Goal: Book appointment/travel/reservation

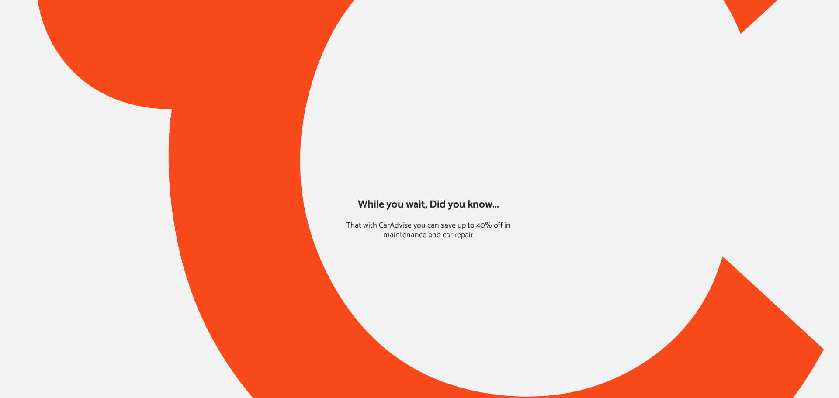
type input "*****"
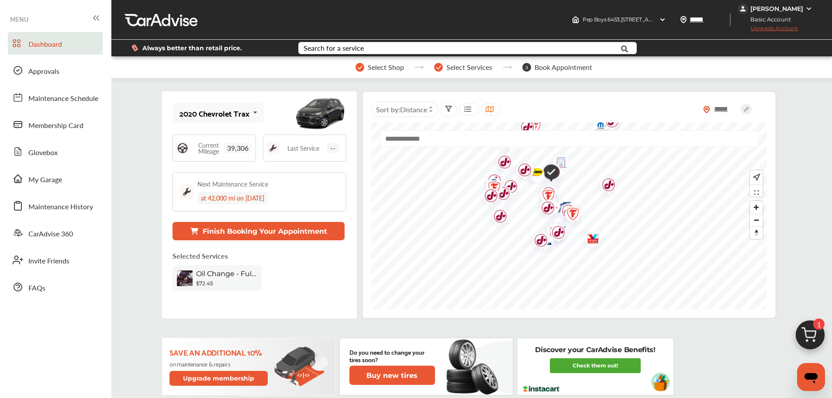
click at [805, 340] on img at bounding box center [811, 337] width 42 height 42
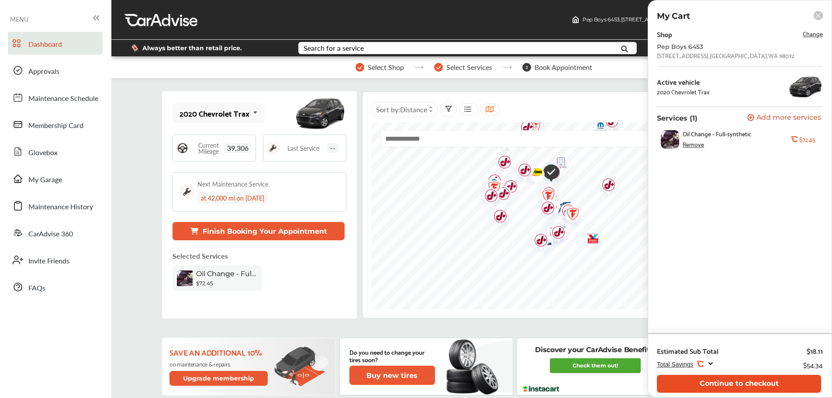
click at [791, 382] on button "Continue to checkout" at bounding box center [739, 384] width 164 height 18
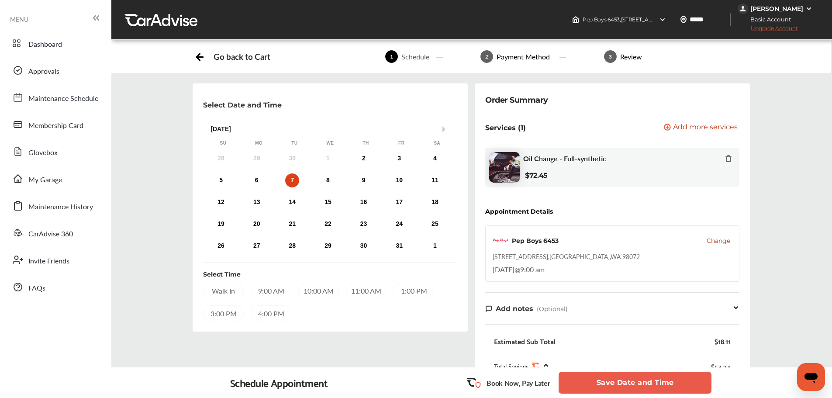
click at [629, 390] on button "Save Date and Time" at bounding box center [635, 383] width 153 height 22
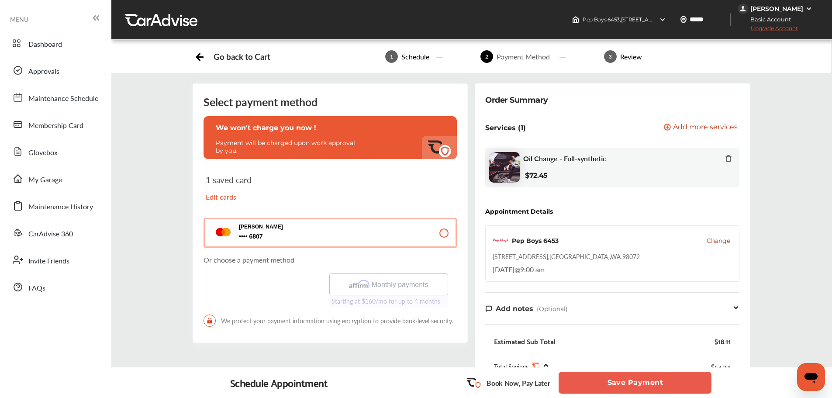
click at [625, 378] on button "Save Payment" at bounding box center [635, 383] width 153 height 22
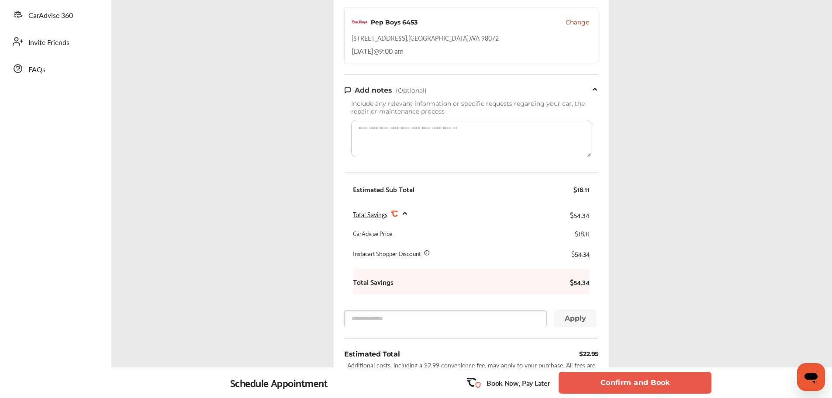
scroll to position [350, 0]
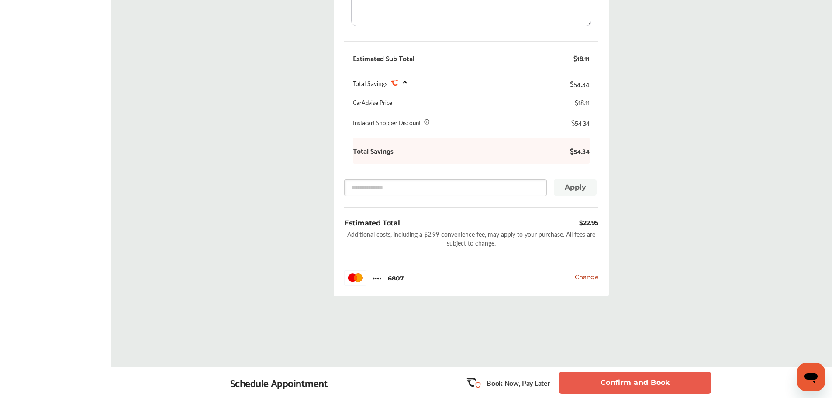
click at [655, 383] on button "Confirm and Book" at bounding box center [635, 383] width 153 height 22
